Goal: Check status: Check status

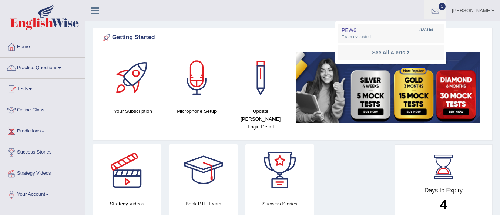
click at [402, 38] on span "Exam evaluated" at bounding box center [390, 37] width 98 height 6
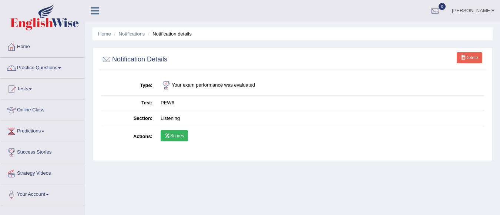
click at [172, 135] on link "Scores" at bounding box center [173, 135] width 27 height 11
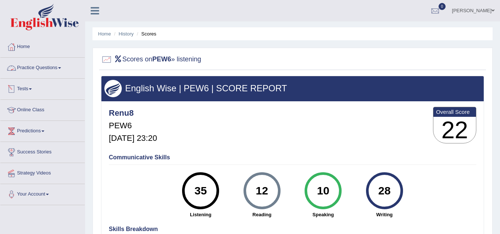
click at [62, 67] on link "Practice Questions" at bounding box center [42, 67] width 84 height 18
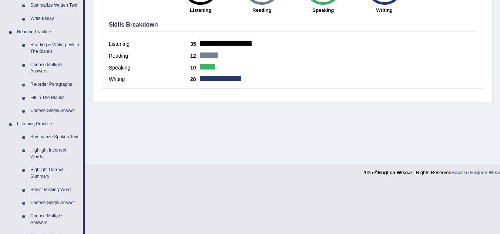
scroll to position [366, 0]
